Goal: Task Accomplishment & Management: Manage account settings

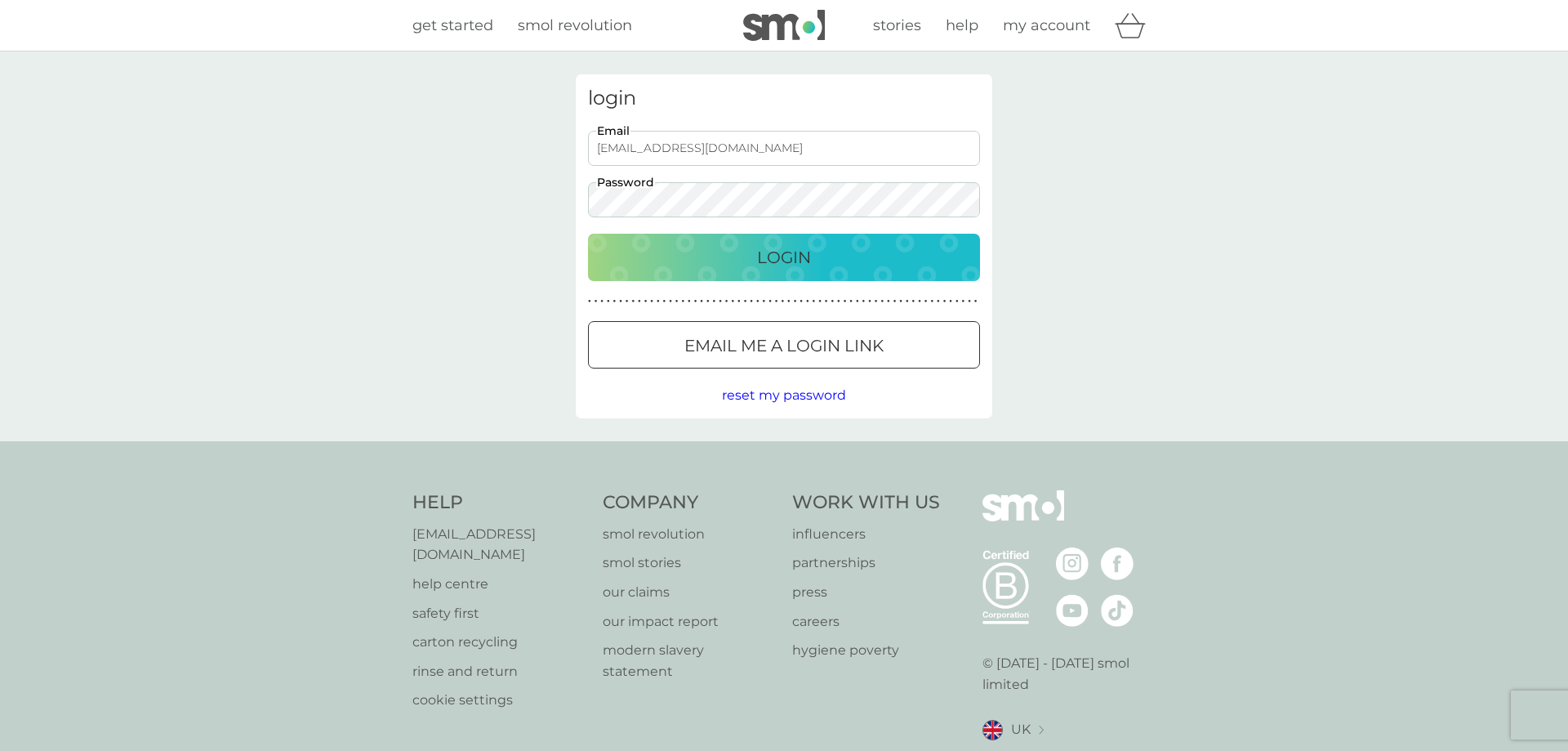
click at [781, 249] on p "Login" at bounding box center [784, 256] width 54 height 26
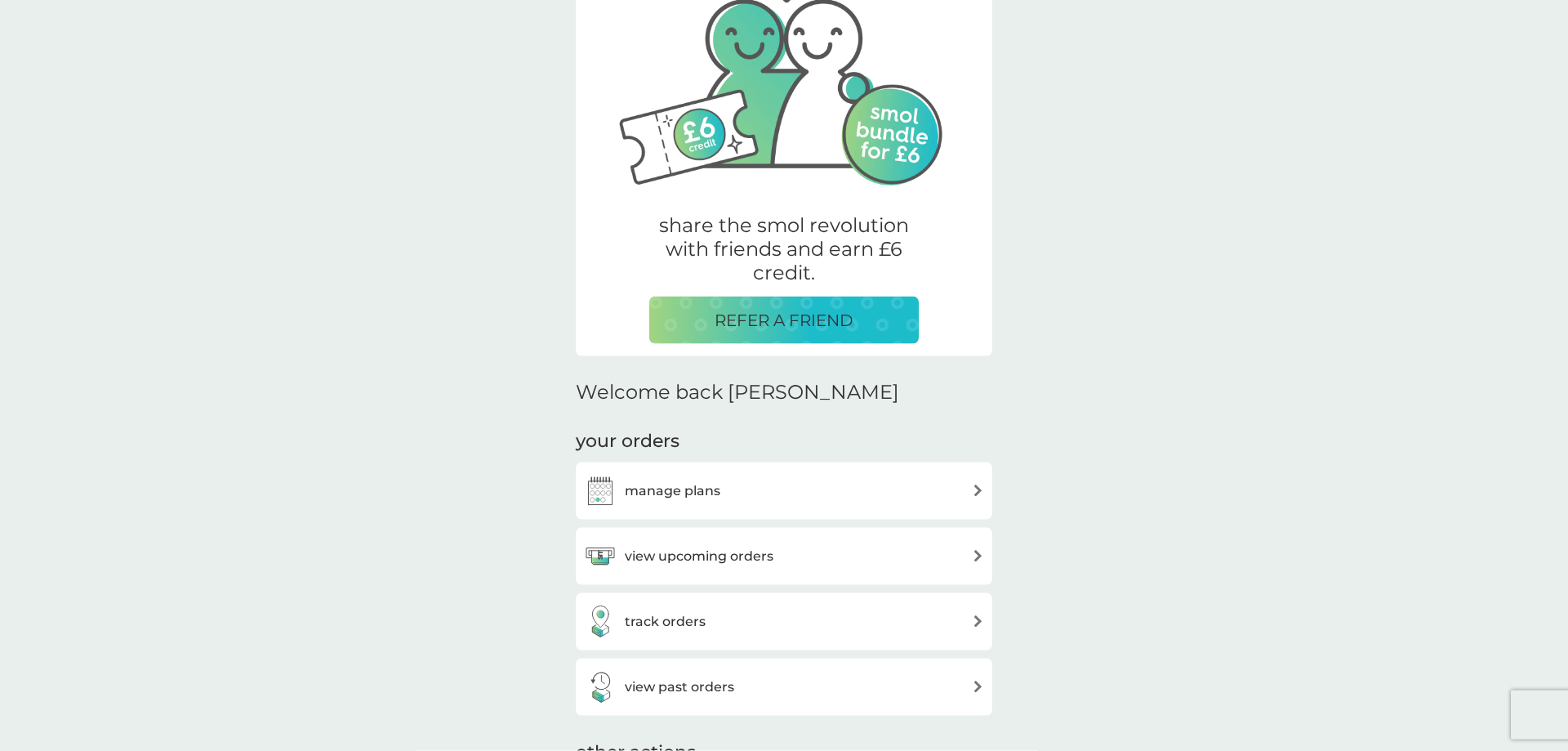
scroll to position [250, 0]
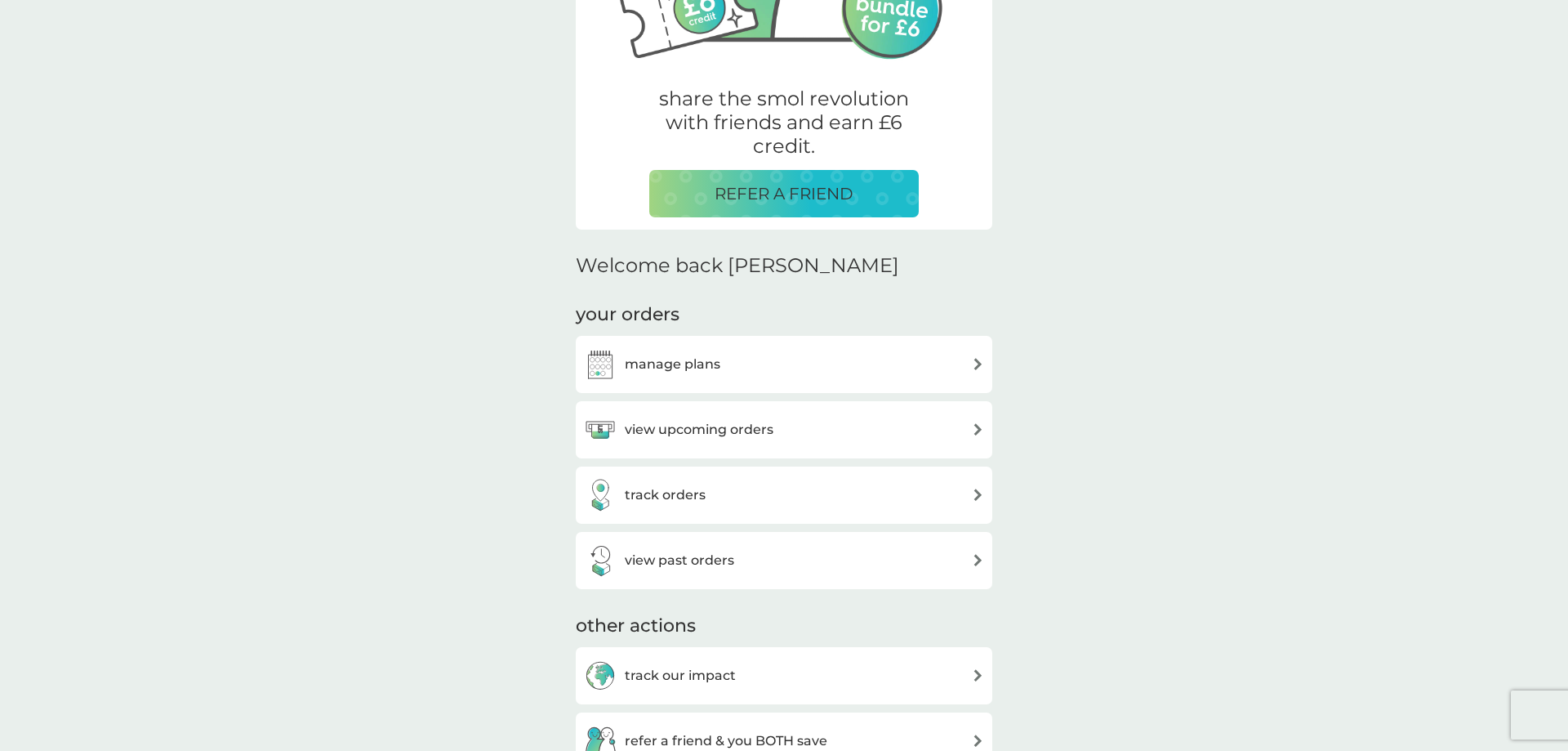
click at [949, 361] on div "manage plans" at bounding box center [784, 364] width 400 height 33
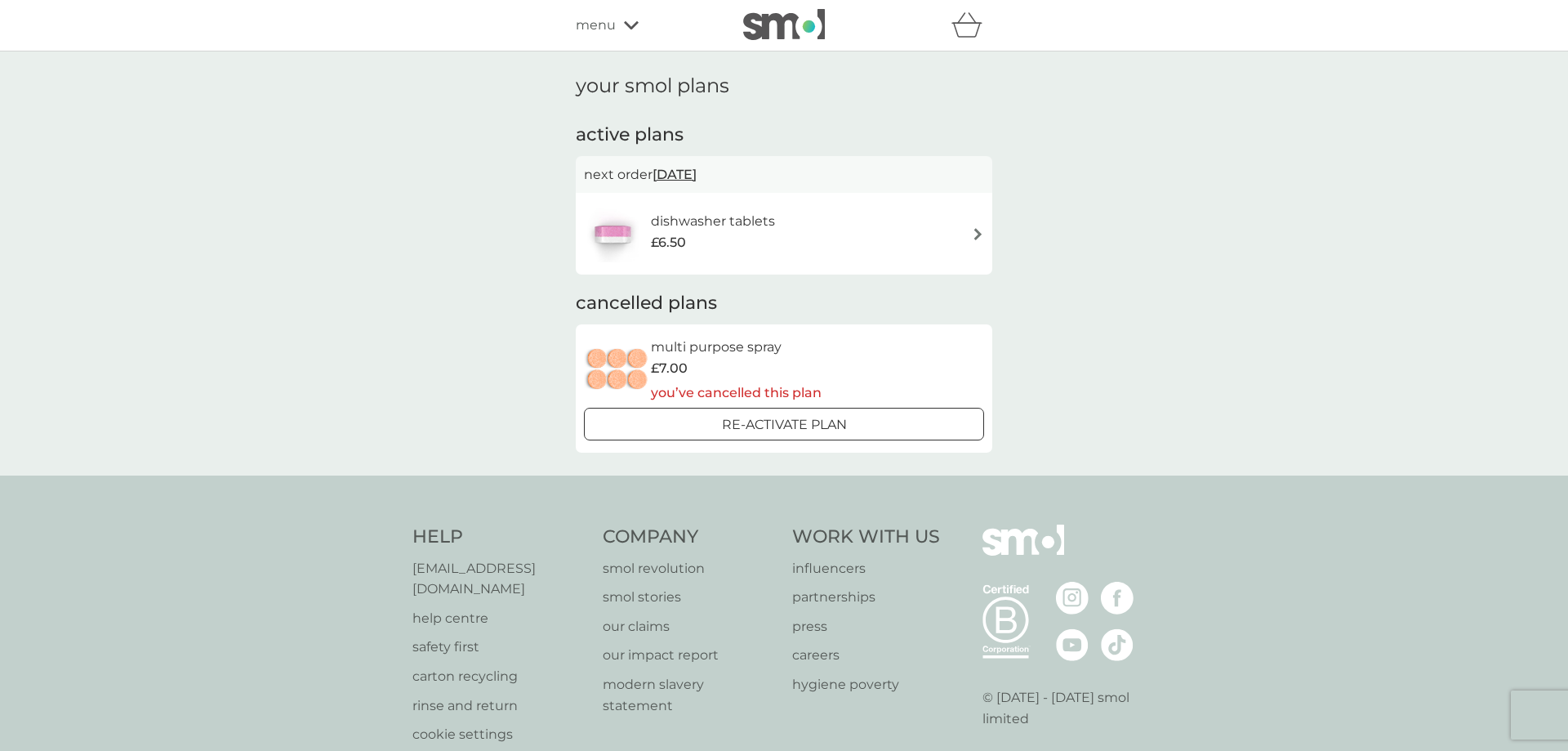
click at [886, 227] on div "dishwasher tablets £6.50" at bounding box center [784, 233] width 400 height 57
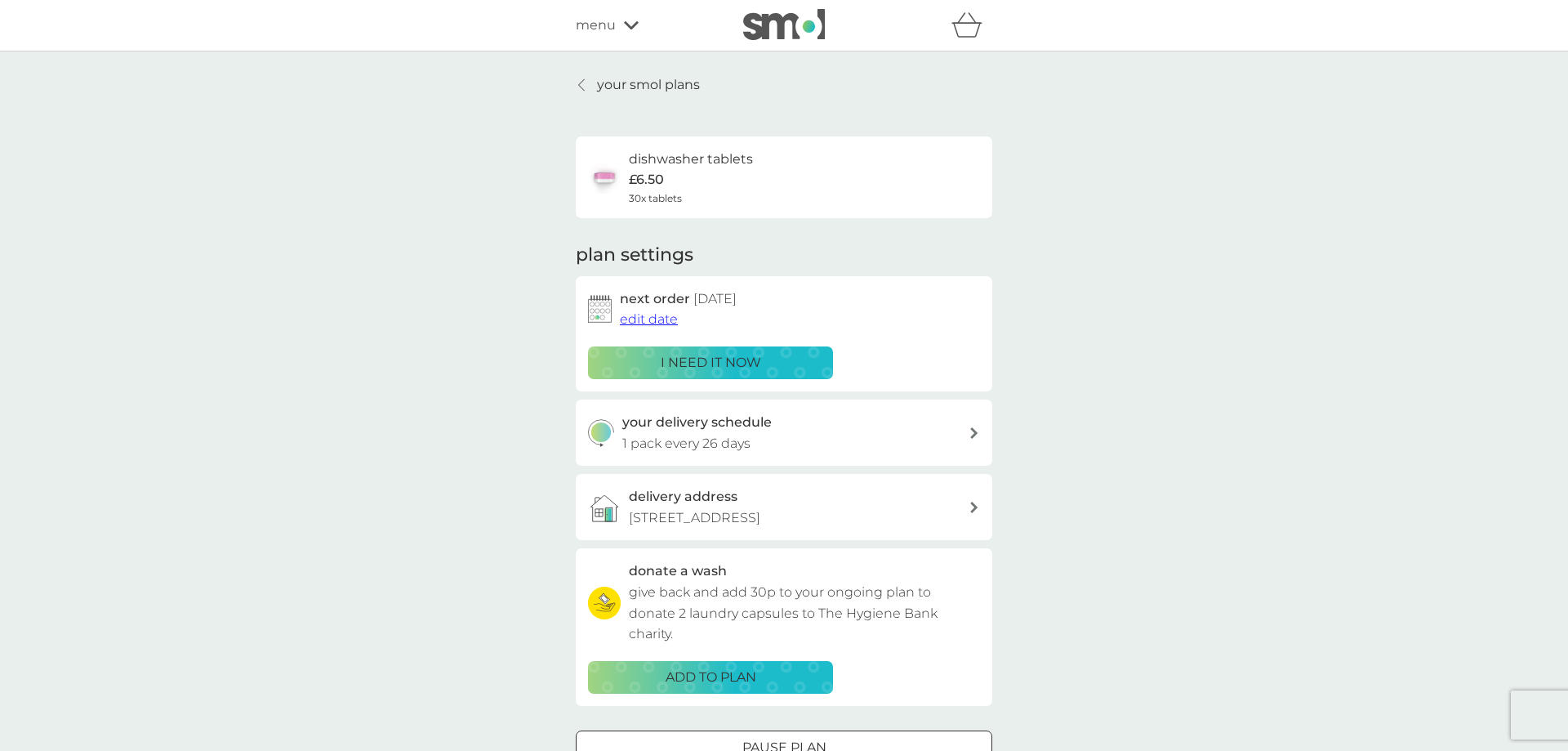
click at [707, 357] on p "i need it now" at bounding box center [710, 362] width 100 height 21
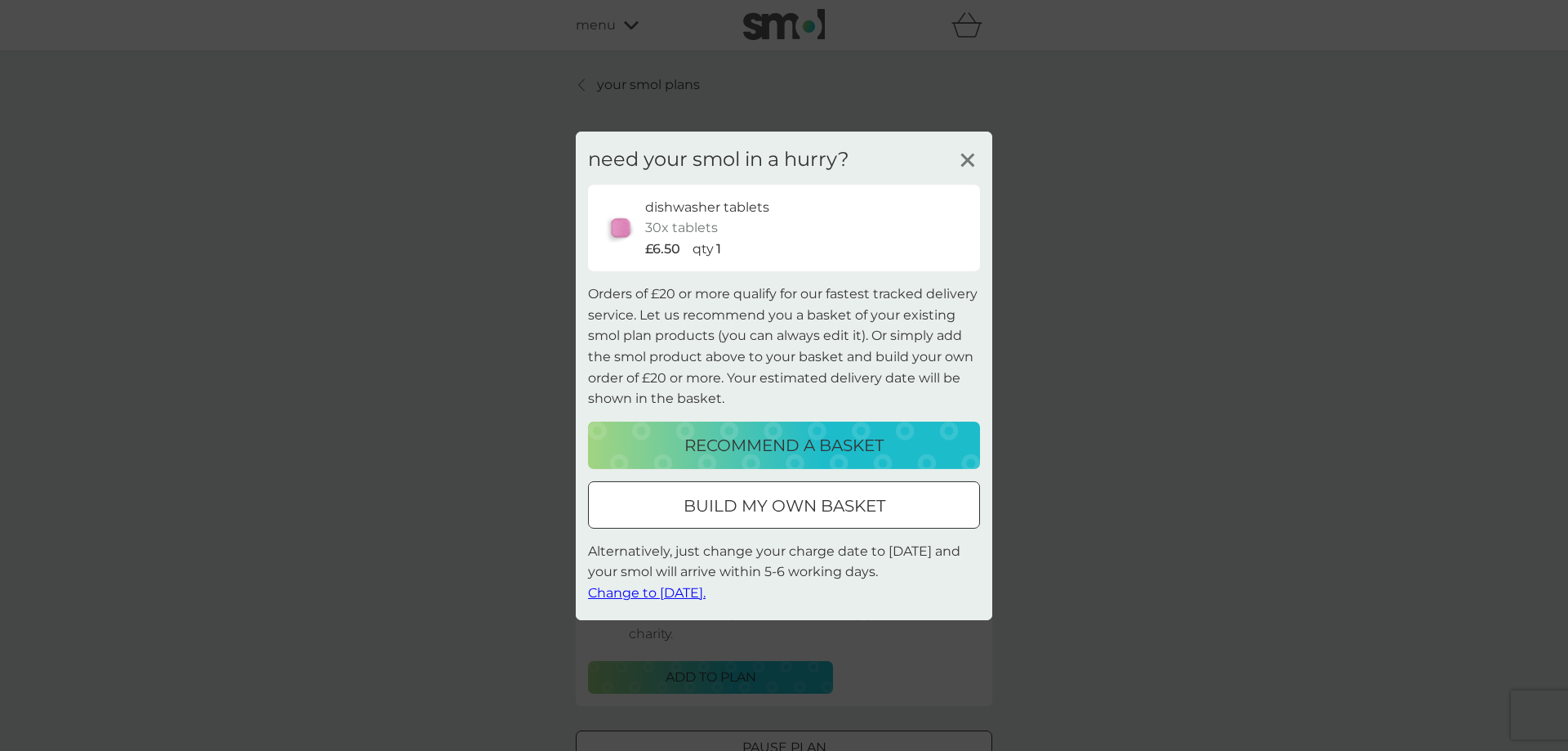
click at [644, 591] on span "Change to [DATE]." at bounding box center [647, 593] width 118 height 15
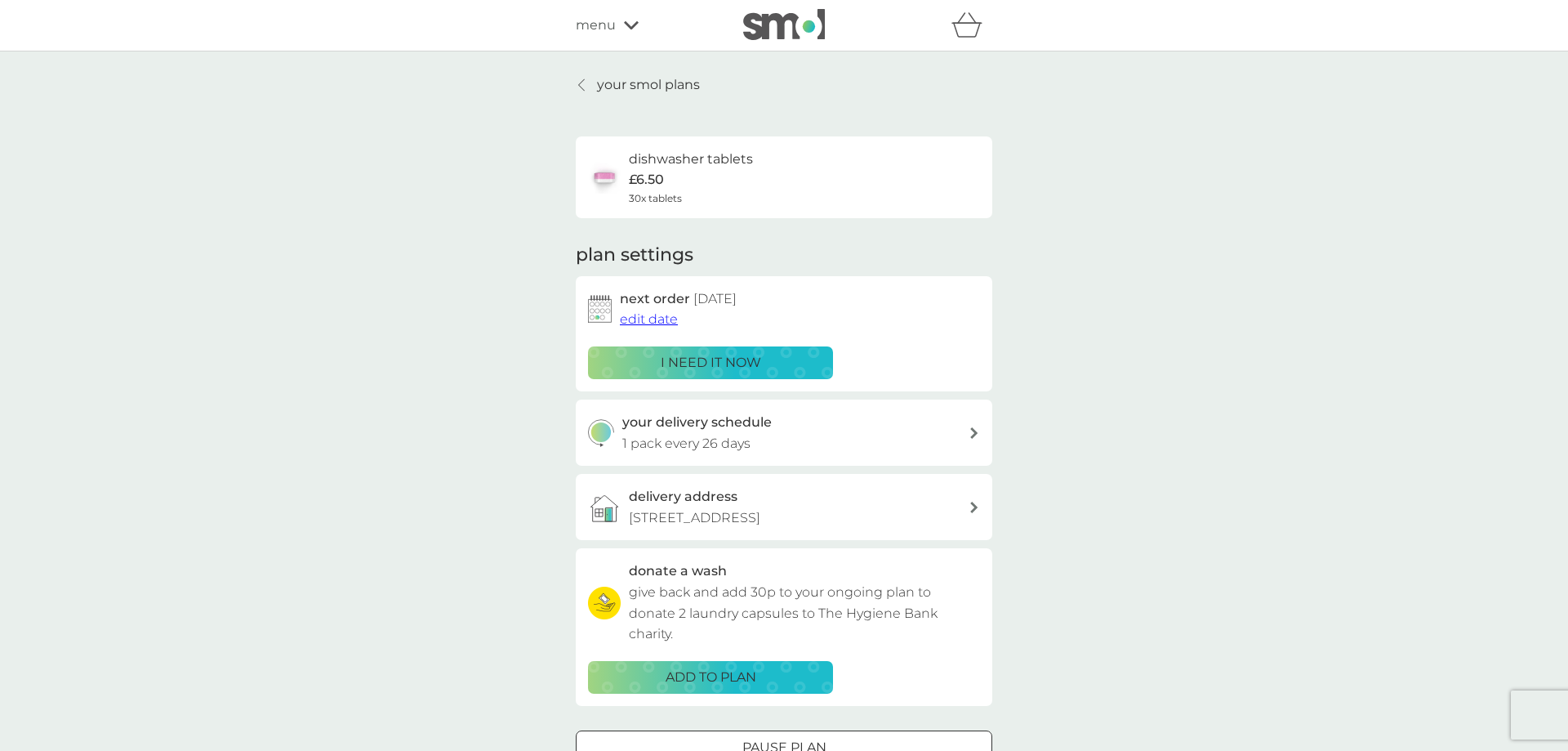
click at [928, 430] on div "your delivery schedule 1 pack every 26 days" at bounding box center [796, 432] width 347 height 41
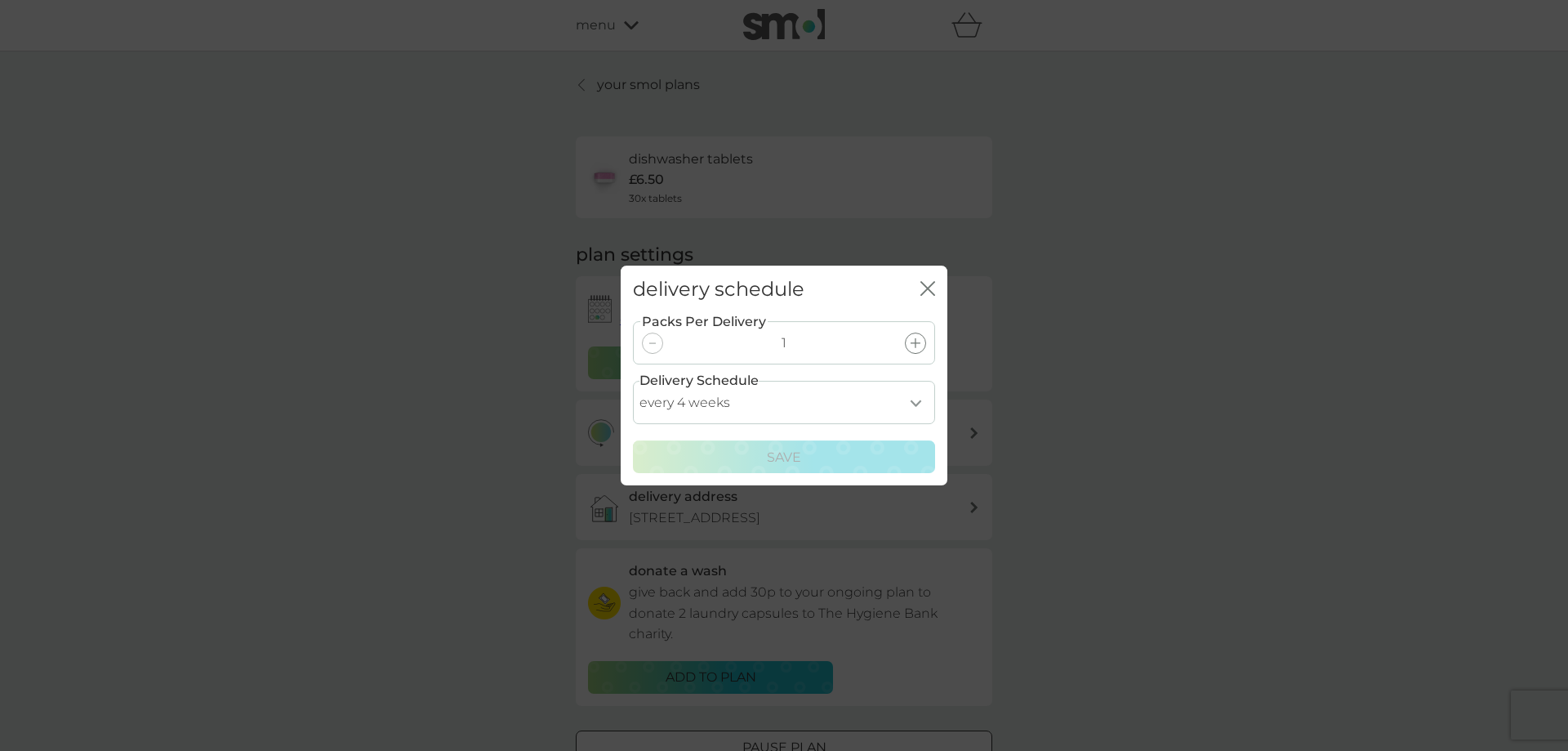
click at [633, 381] on select "every 1 week every 2 weeks every 3 weeks every 4 weeks every 5 weeks every 6 we…" at bounding box center [784, 402] width 302 height 43
select select "35"
click option "every 5 weeks" at bounding box center [0, 0] width 0 height 0
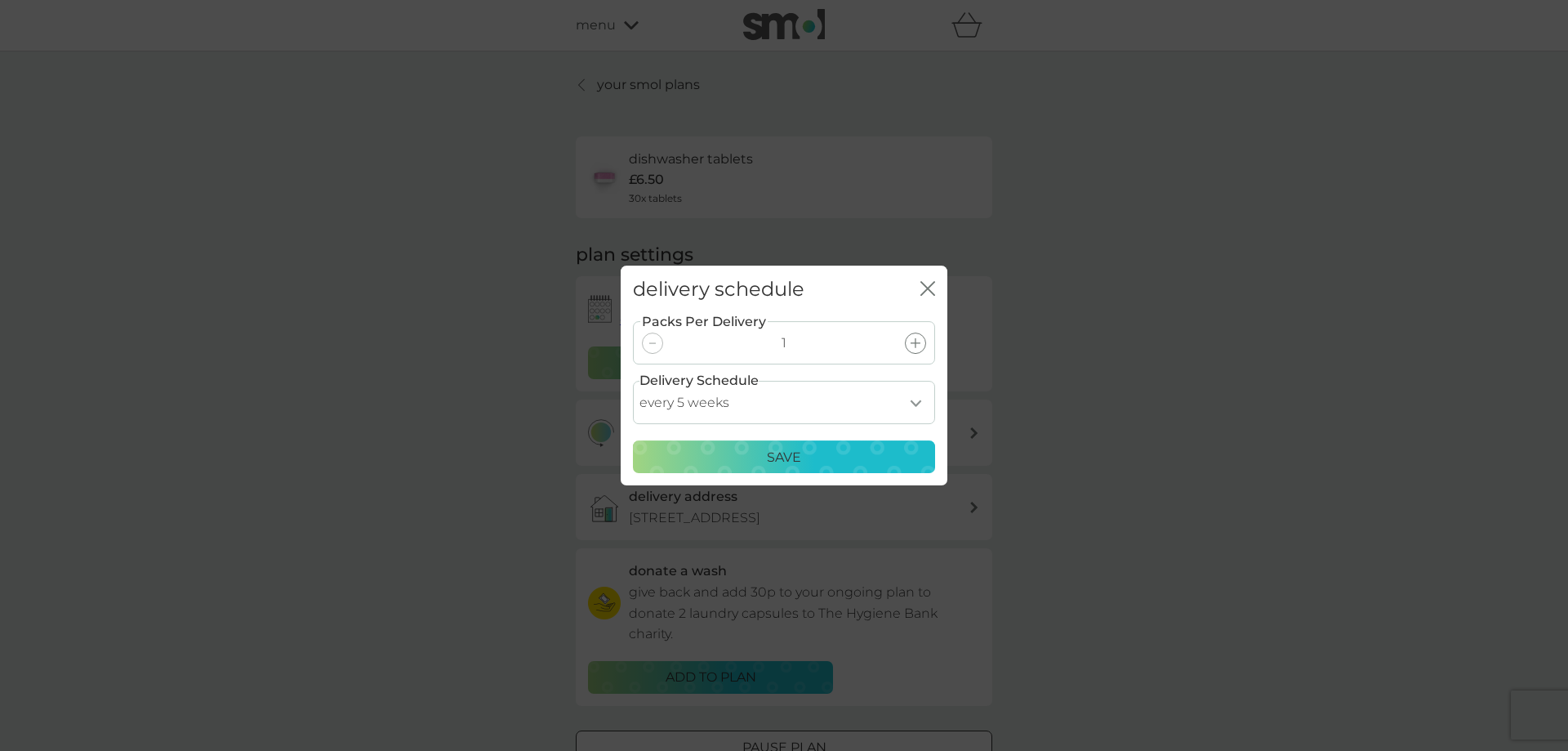
click at [784, 452] on p "Save" at bounding box center [784, 457] width 35 height 21
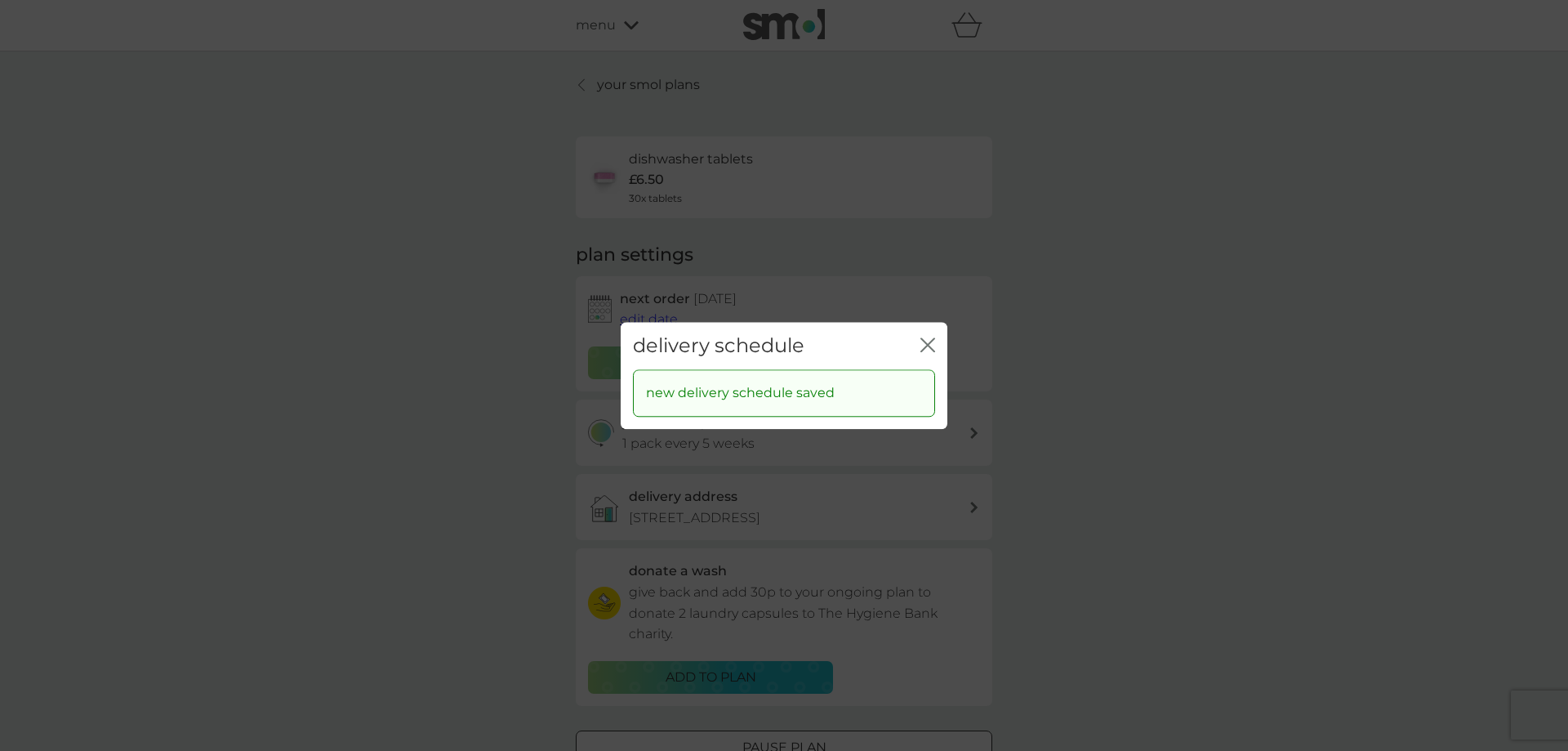
click at [925, 338] on icon "close" at bounding box center [927, 344] width 14 height 14
